Goal: Task Accomplishment & Management: Complete application form

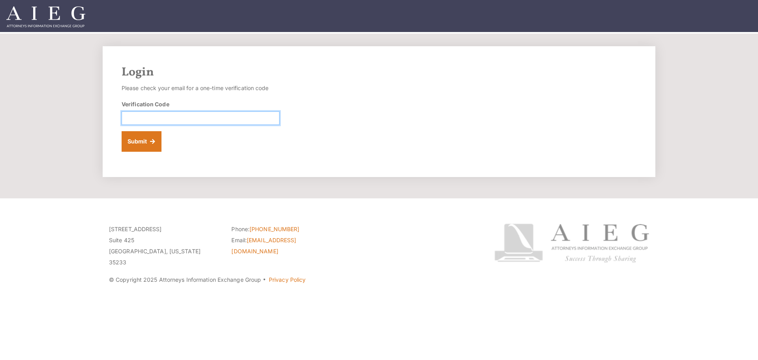
click at [140, 114] on input "Verification Code" at bounding box center [201, 117] width 158 height 13
paste input "617610"
type input "617610"
click at [140, 135] on button "Submit" at bounding box center [142, 141] width 40 height 21
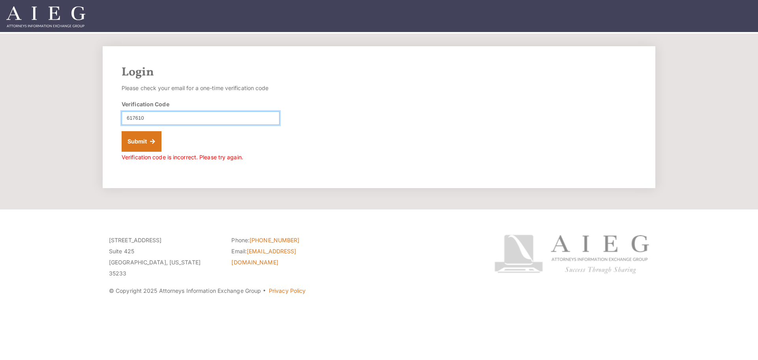
click at [173, 119] on input "617610" at bounding box center [201, 117] width 158 height 13
click at [128, 114] on input "617610" at bounding box center [201, 117] width 158 height 13
type input "617610"
click at [122, 131] on button "Submit" at bounding box center [142, 141] width 40 height 21
